Goal: Information Seeking & Learning: Learn about a topic

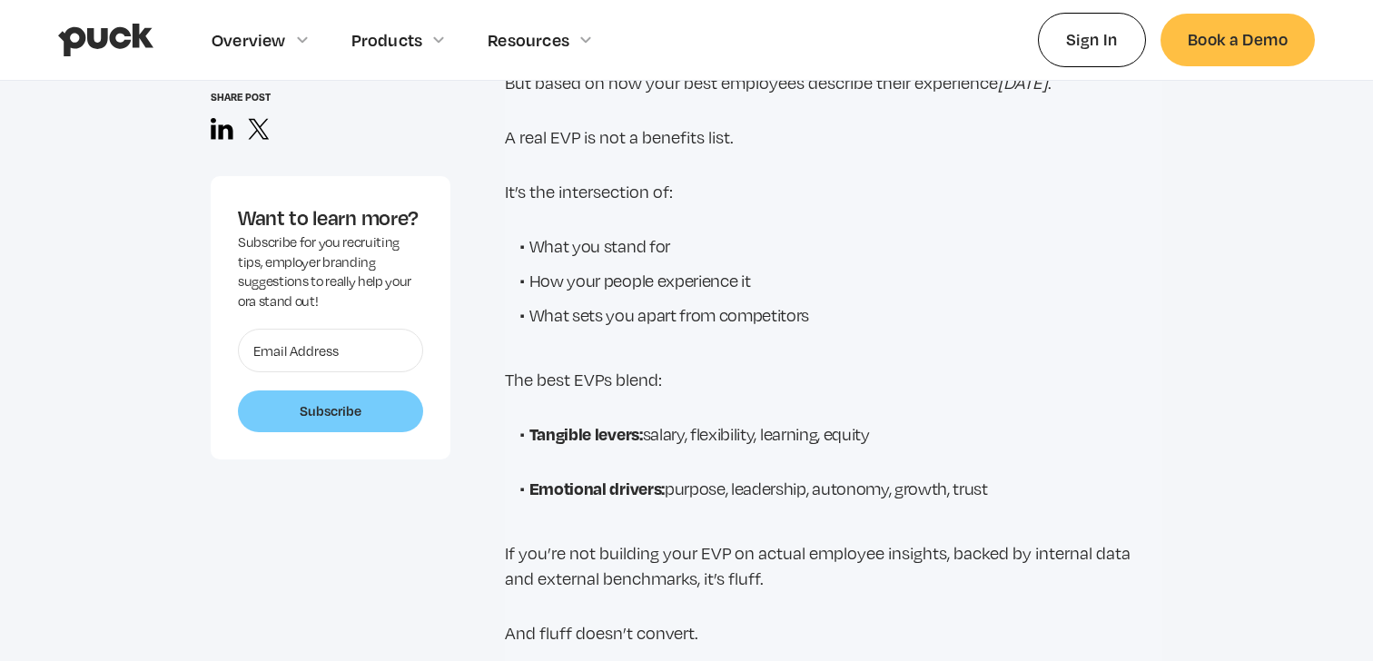
scroll to position [2130, 0]
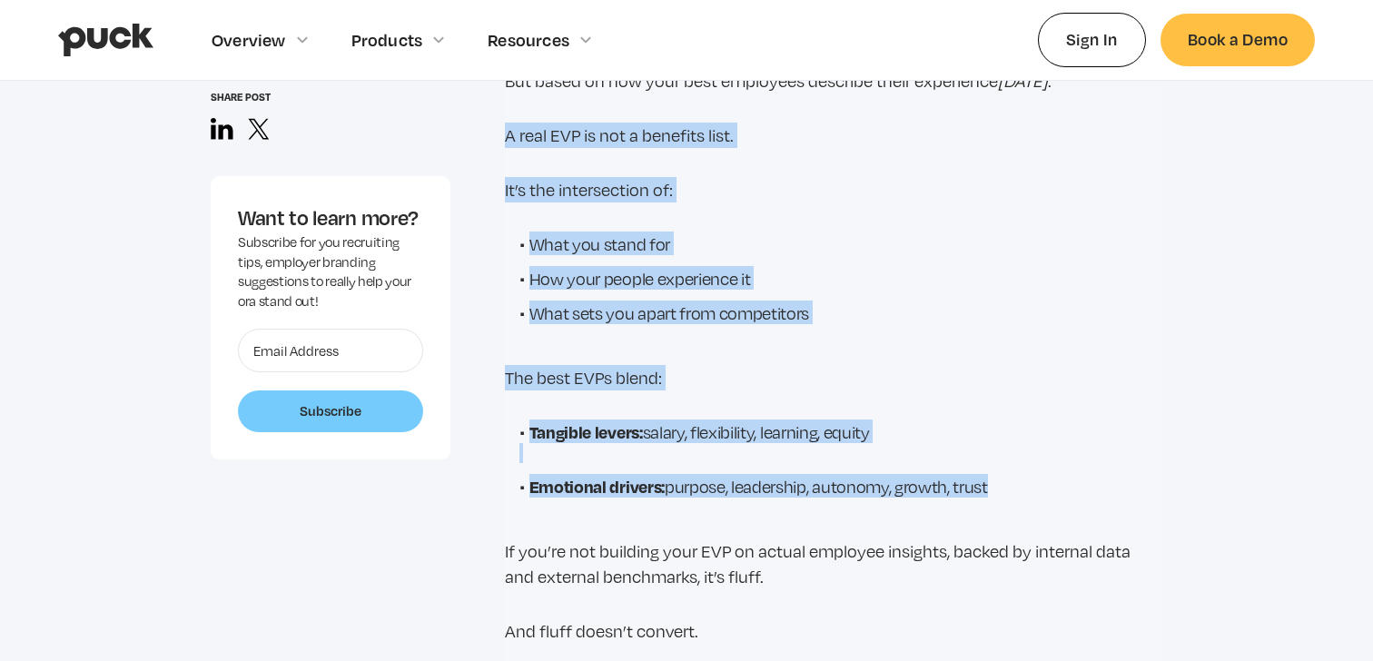
drag, startPoint x: 993, startPoint y: 524, endPoint x: 502, endPoint y: 163, distance: 609.4
copy div "A real EVP is not a benefits list. It’s the intersection of: What you stand for…"
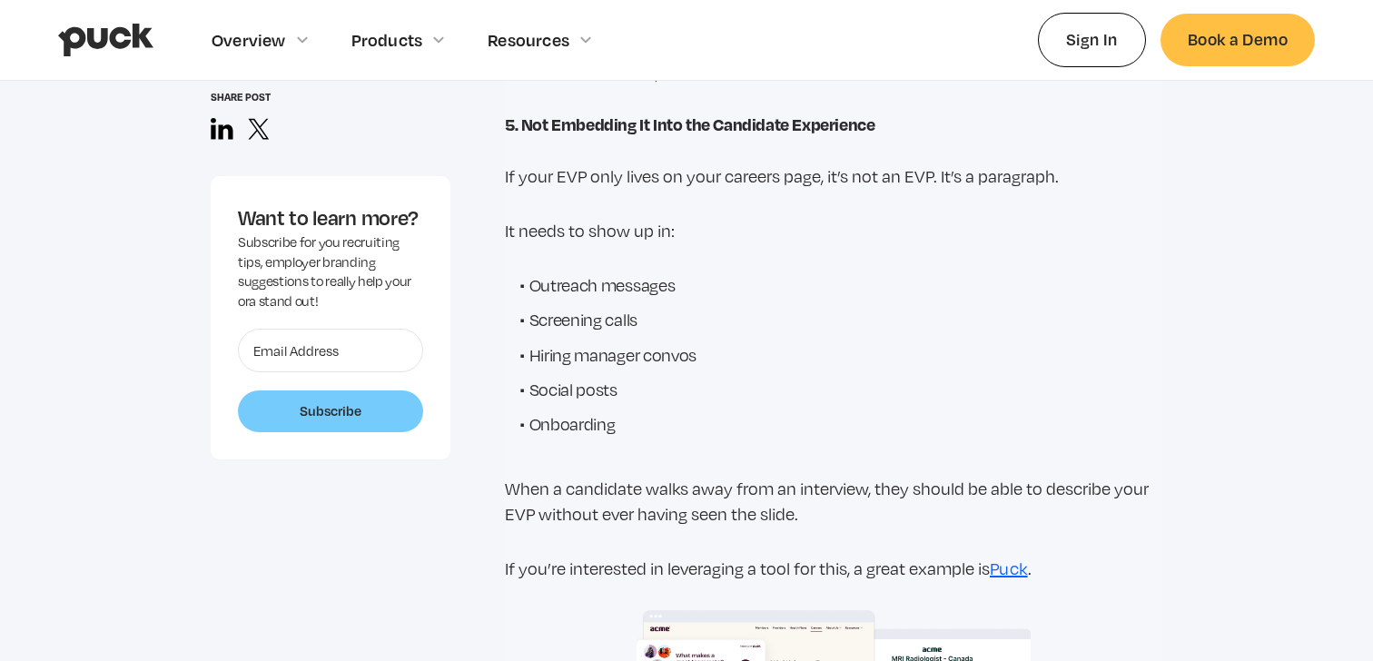
scroll to position [4934, 0]
click at [621, 426] on li "Onboarding" at bounding box center [840, 425] width 643 height 24
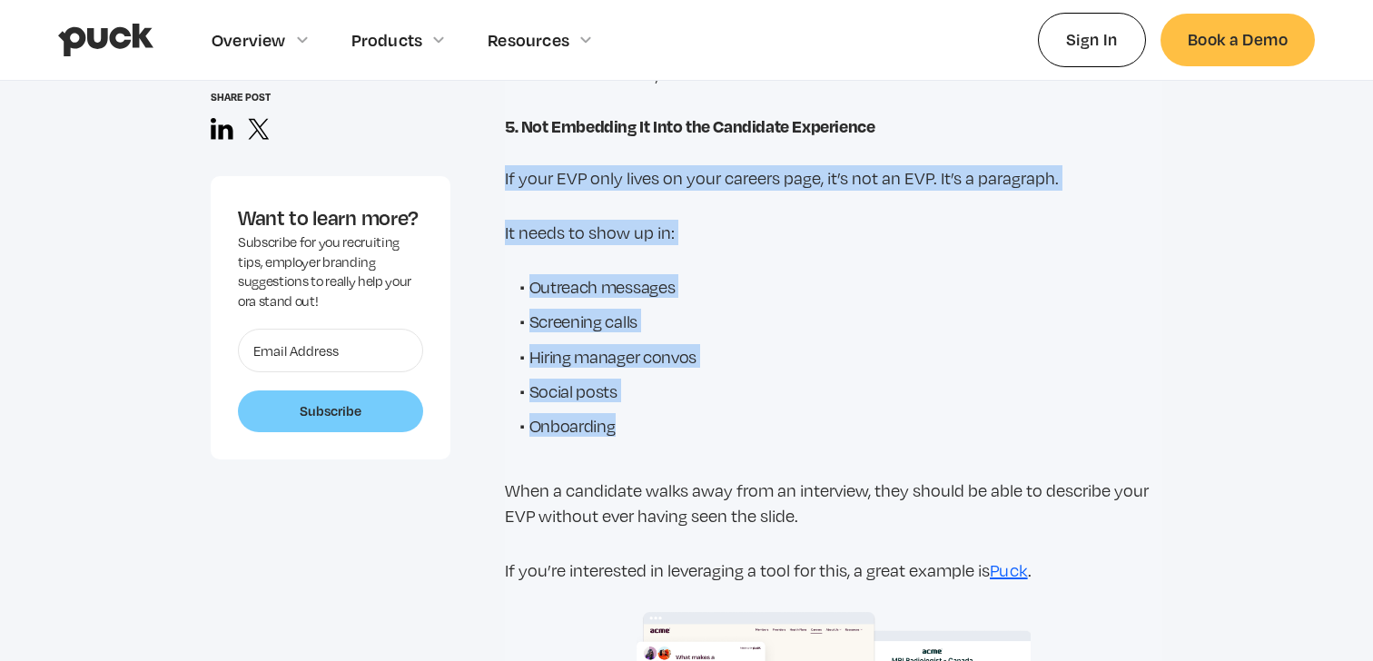
drag, startPoint x: 621, startPoint y: 436, endPoint x: 500, endPoint y: 185, distance: 278.2
copy div "If your EVP only lives on your careers page, it’s not an EVP. It’s a paragraph.…"
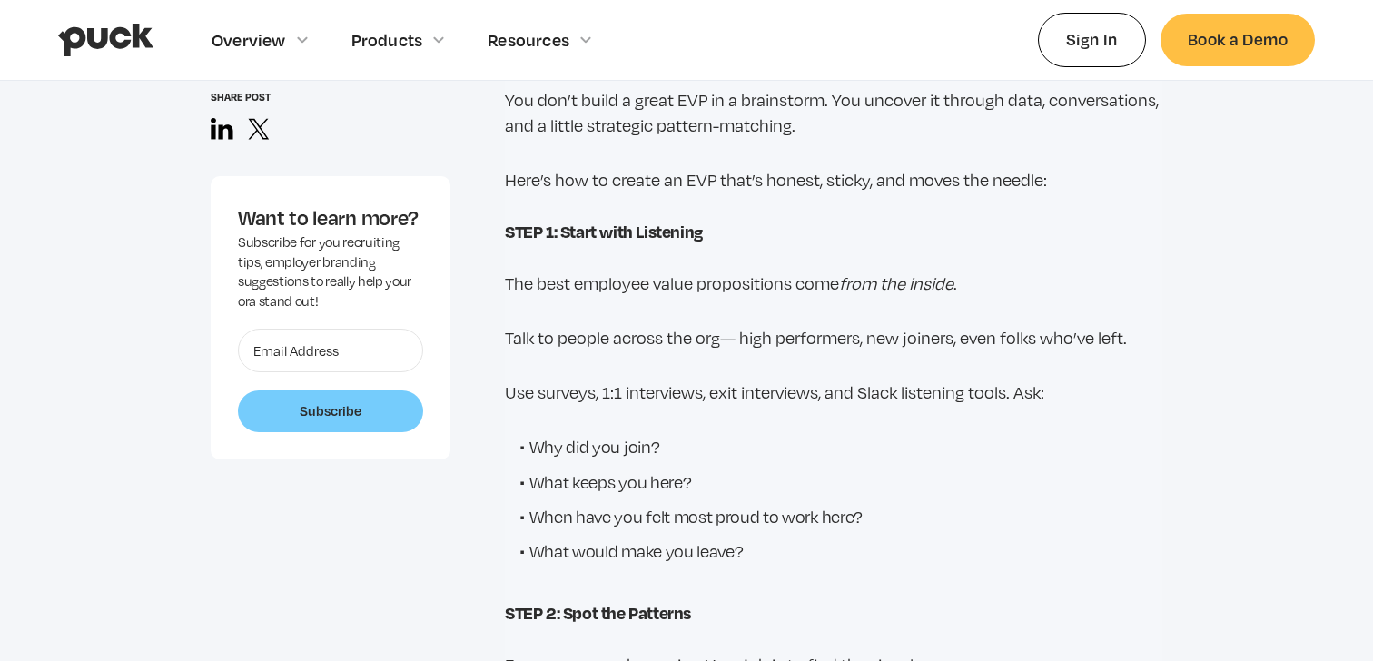
scroll to position [5934, 0]
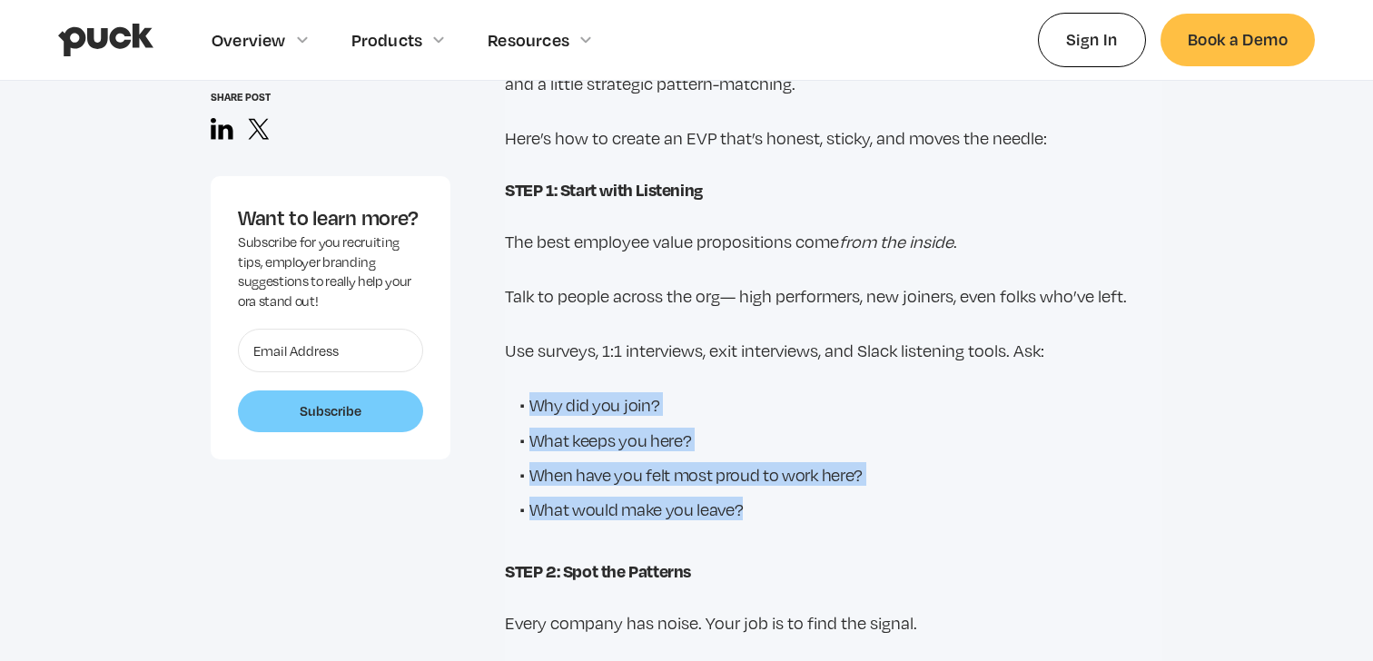
drag, startPoint x: 744, startPoint y: 519, endPoint x: 499, endPoint y: 396, distance: 274.5
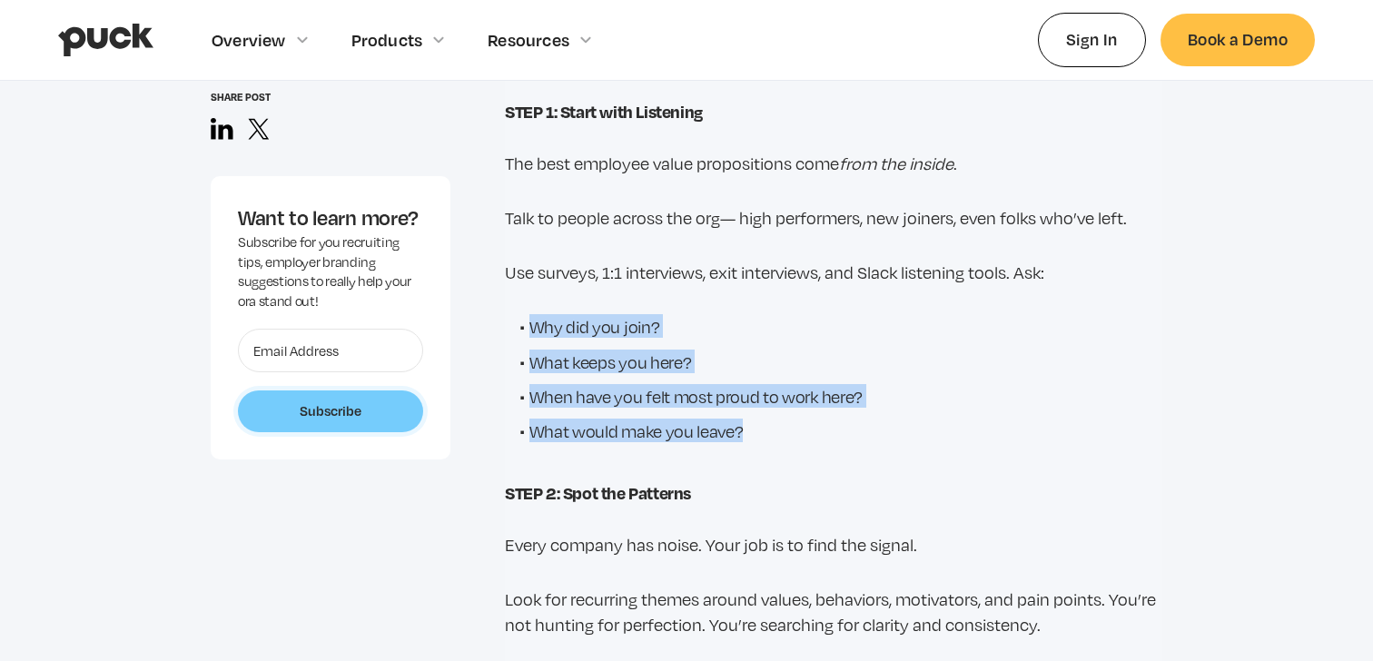
scroll to position [6064, 0]
